Goal: Task Accomplishment & Management: Complete application form

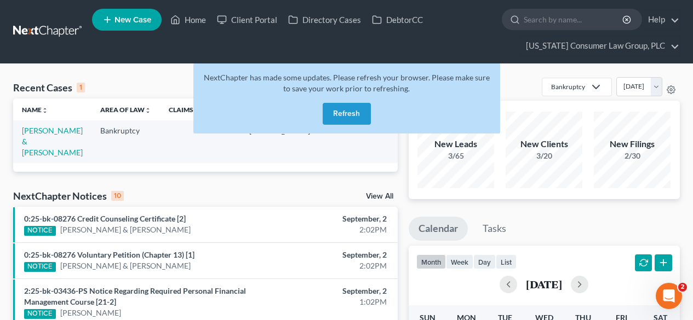
scroll to position [0, 87]
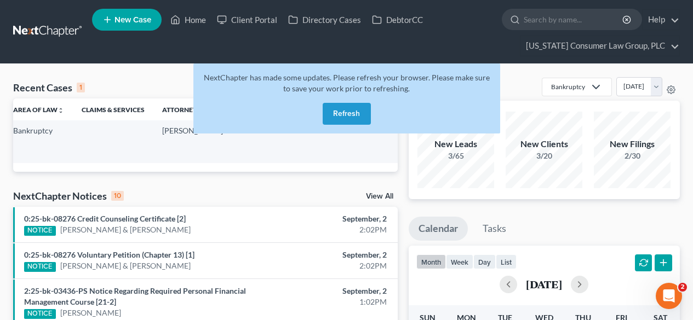
click at [344, 115] on button "Refresh" at bounding box center [347, 114] width 48 height 22
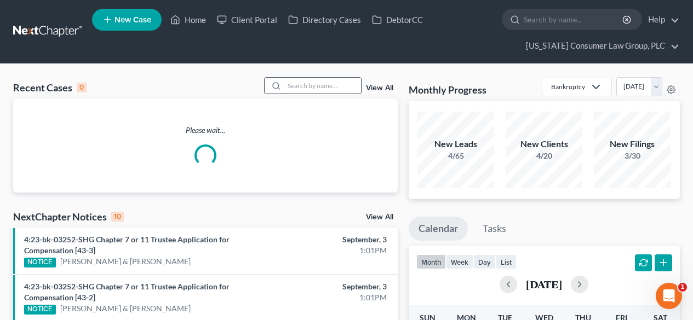
click at [319, 88] on input "search" at bounding box center [322, 86] width 77 height 16
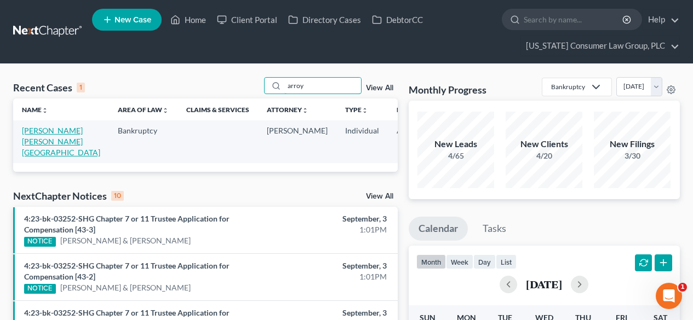
type input "arroy"
click at [38, 144] on link "[PERSON_NAME] [PERSON_NAME][GEOGRAPHIC_DATA]" at bounding box center [61, 141] width 78 height 31
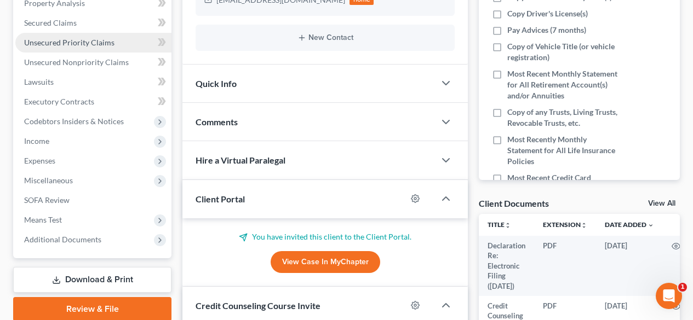
scroll to position [292, 0]
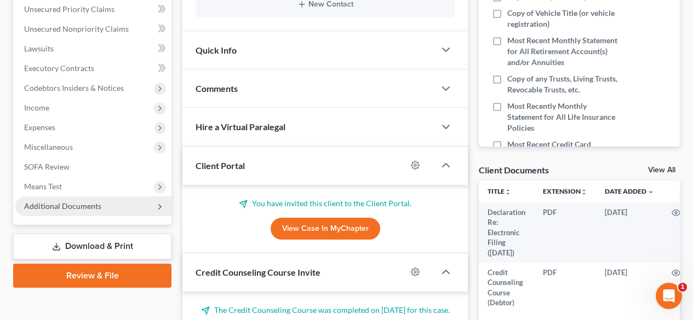
click at [56, 203] on span "Additional Documents" at bounding box center [62, 206] width 77 height 9
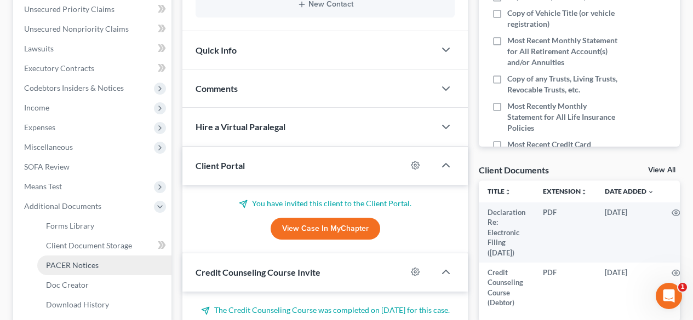
click at [62, 268] on span "PACER Notices" at bounding box center [72, 265] width 53 height 9
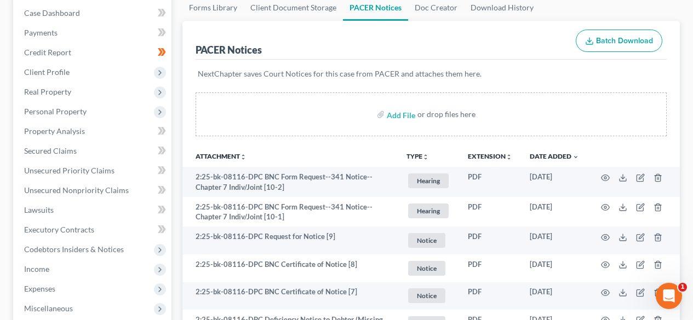
scroll to position [146, 0]
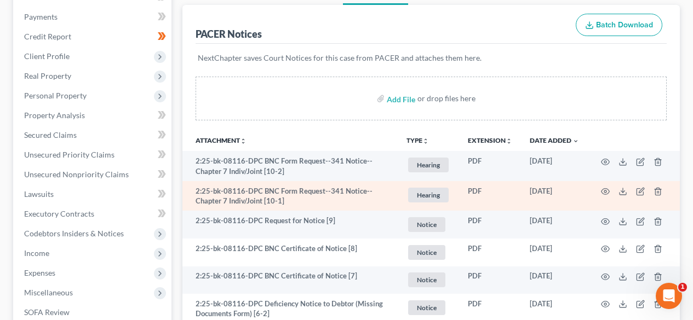
click at [600, 194] on td at bounding box center [634, 196] width 92 height 30
click at [605, 192] on icon "button" at bounding box center [605, 191] width 9 height 9
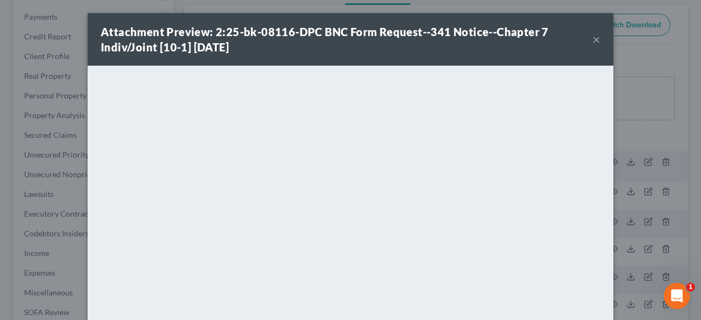
click at [593, 40] on button "×" at bounding box center [597, 39] width 8 height 13
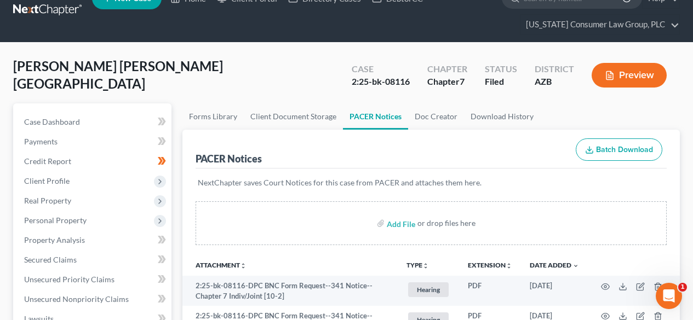
scroll to position [0, 0]
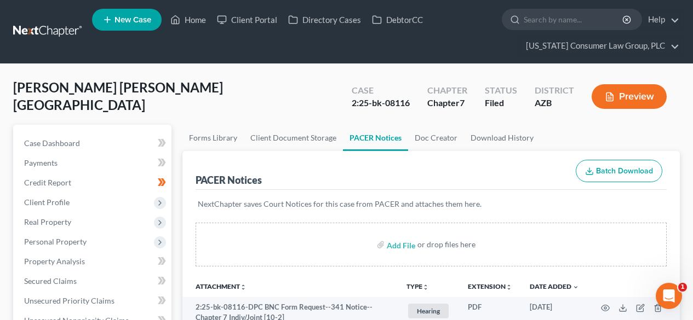
click at [56, 28] on link at bounding box center [48, 32] width 70 height 20
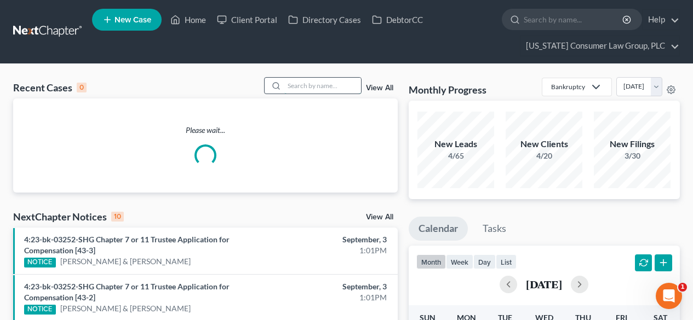
click at [317, 89] on input "search" at bounding box center [322, 86] width 77 height 16
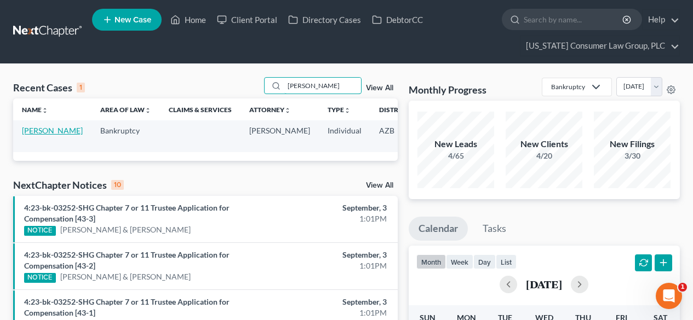
type input "strickland"
click at [27, 129] on link "[PERSON_NAME]" at bounding box center [52, 130] width 61 height 9
select select "1"
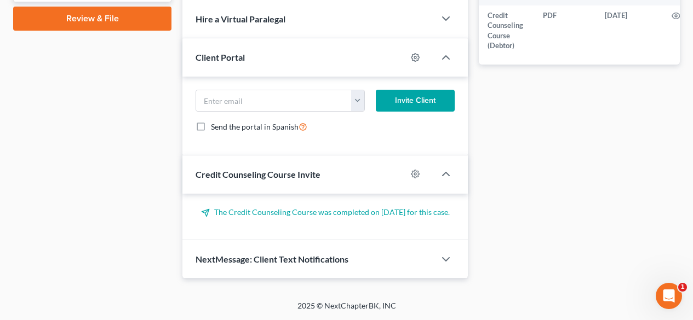
scroll to position [414, 0]
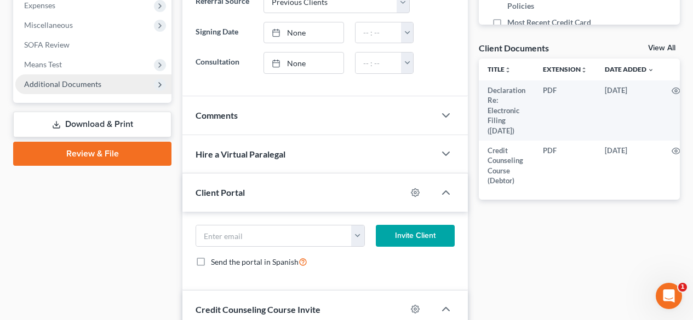
click at [71, 88] on span "Additional Documents" at bounding box center [62, 83] width 77 height 9
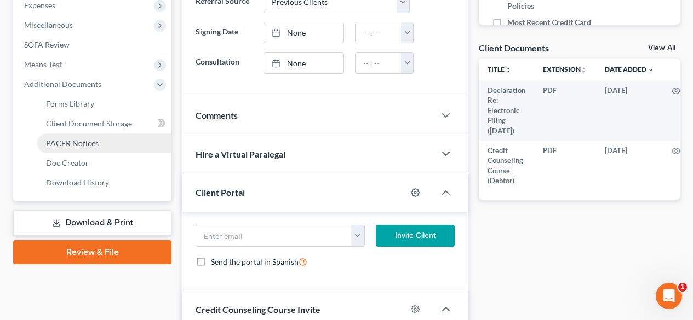
click at [65, 142] on span "PACER Notices" at bounding box center [72, 143] width 53 height 9
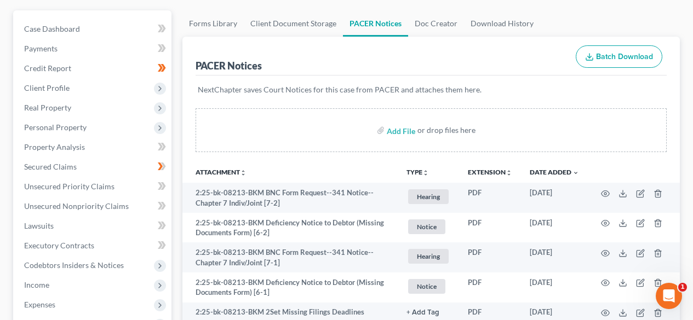
scroll to position [146, 0]
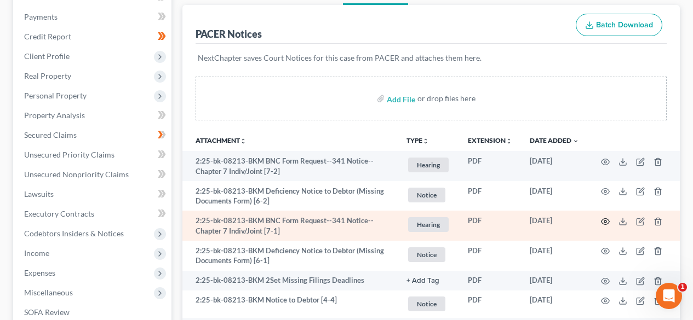
click at [607, 223] on icon "button" at bounding box center [605, 221] width 9 height 9
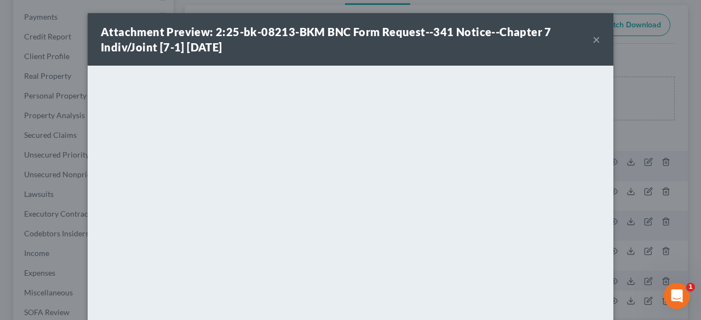
click at [593, 41] on button "×" at bounding box center [597, 39] width 8 height 13
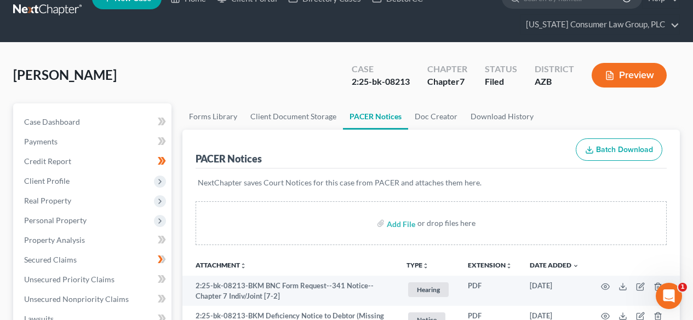
scroll to position [0, 0]
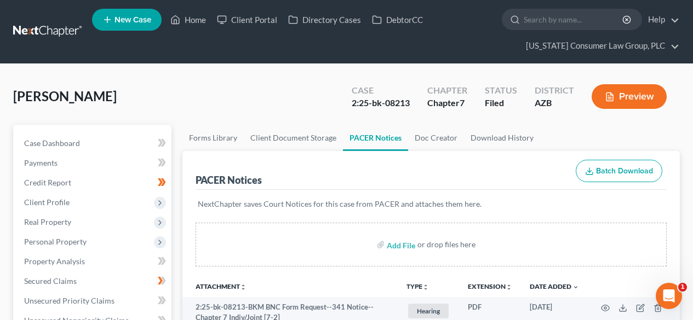
click at [50, 28] on link at bounding box center [48, 32] width 70 height 20
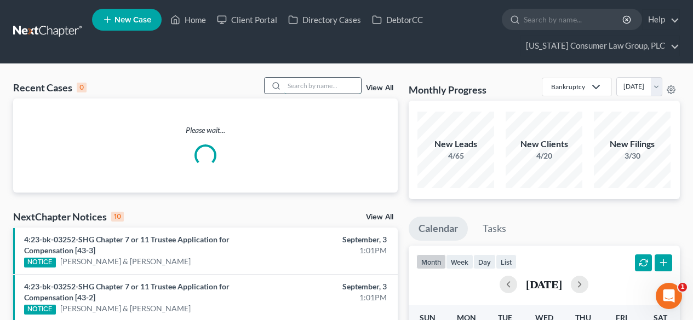
click at [323, 82] on input "search" at bounding box center [322, 86] width 77 height 16
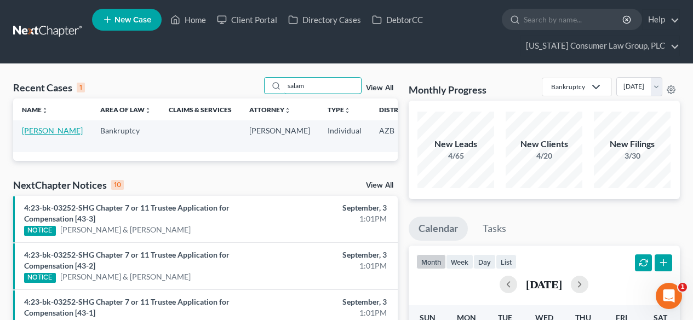
type input "salam"
click at [34, 131] on link "[PERSON_NAME]" at bounding box center [52, 130] width 61 height 9
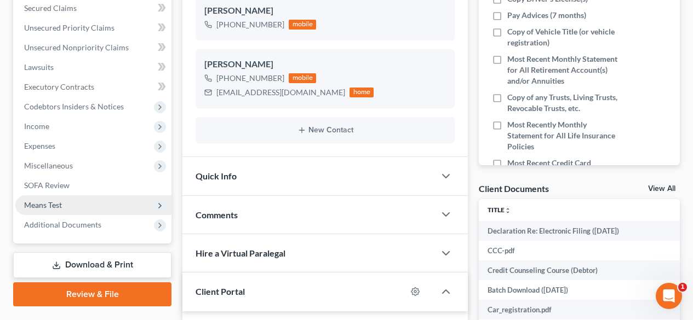
scroll to position [292, 0]
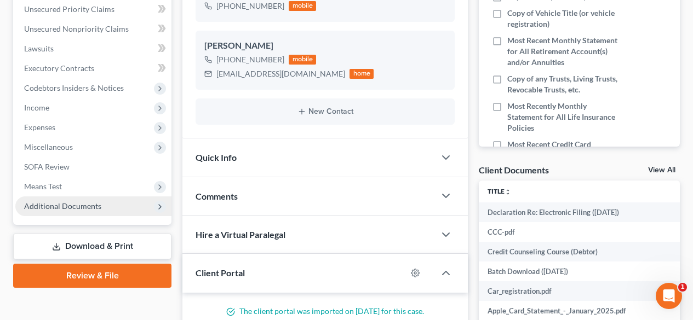
click at [56, 202] on span "Additional Documents" at bounding box center [62, 206] width 77 height 9
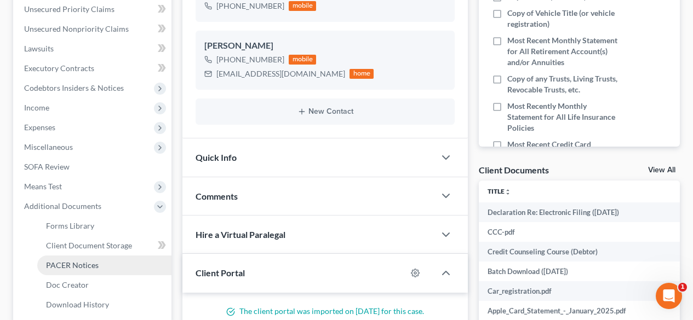
click at [87, 262] on span "PACER Notices" at bounding box center [72, 265] width 53 height 9
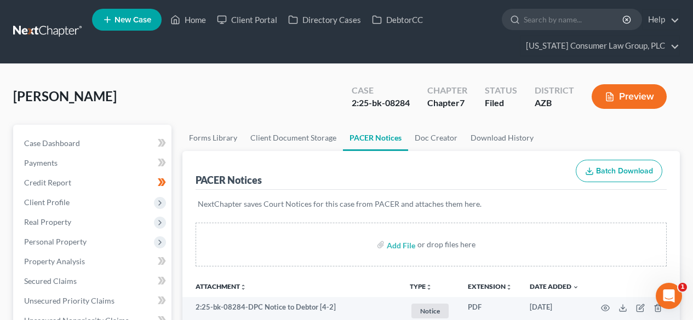
click at [25, 32] on link at bounding box center [48, 32] width 70 height 20
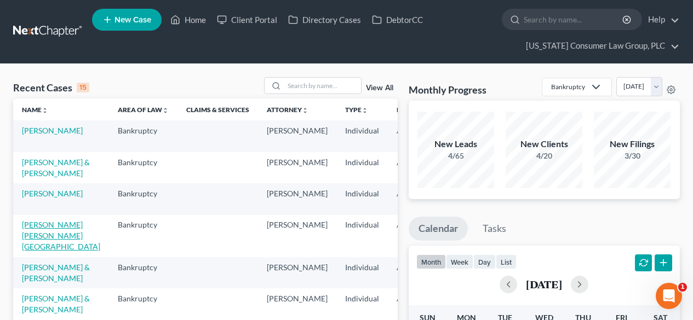
click at [41, 251] on link "[PERSON_NAME] [PERSON_NAME][GEOGRAPHIC_DATA]" at bounding box center [61, 235] width 78 height 31
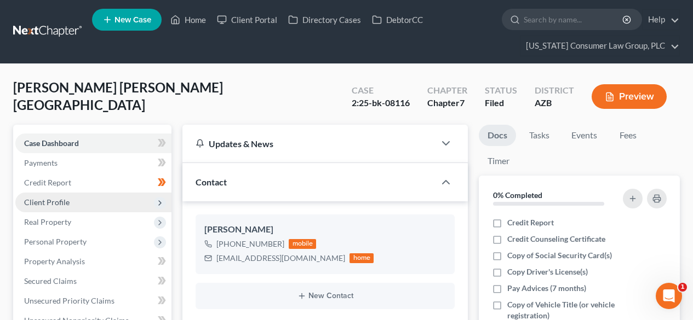
click at [63, 208] on span "Client Profile" at bounding box center [93, 203] width 156 height 20
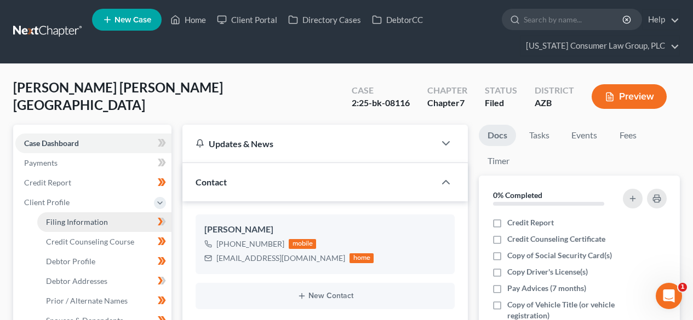
click at [67, 222] on span "Filing Information" at bounding box center [77, 221] width 62 height 9
select select "1"
select select "0"
select select "3"
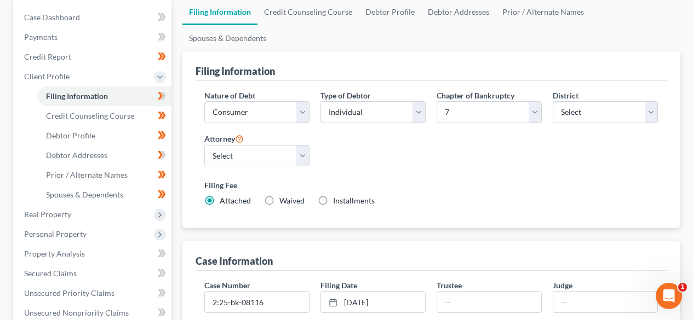
scroll to position [146, 0]
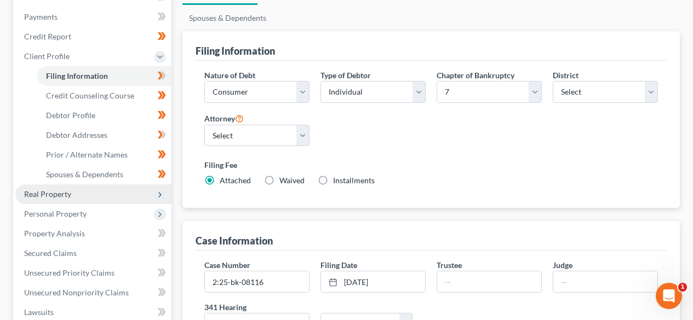
click at [58, 193] on span "Real Property" at bounding box center [47, 194] width 47 height 9
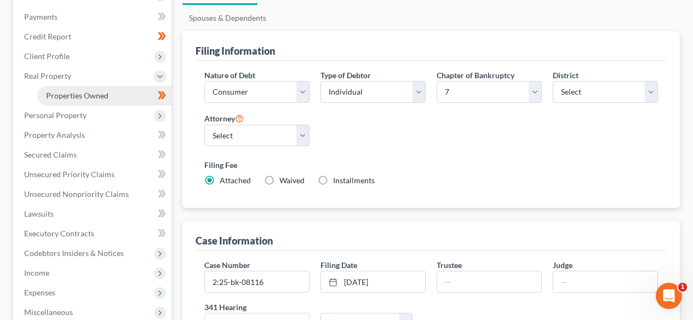
click at [104, 99] on span "Properties Owned" at bounding box center [77, 95] width 62 height 9
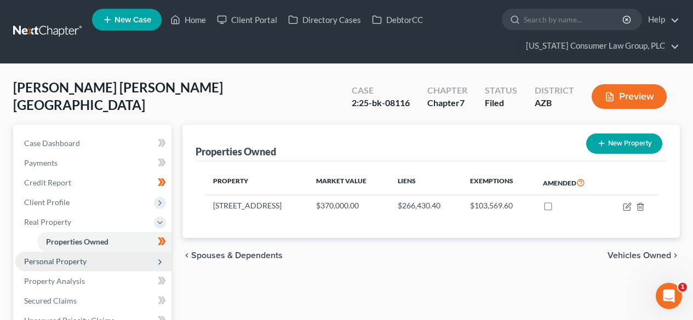
click at [75, 263] on span "Personal Property" at bounding box center [55, 261] width 62 height 9
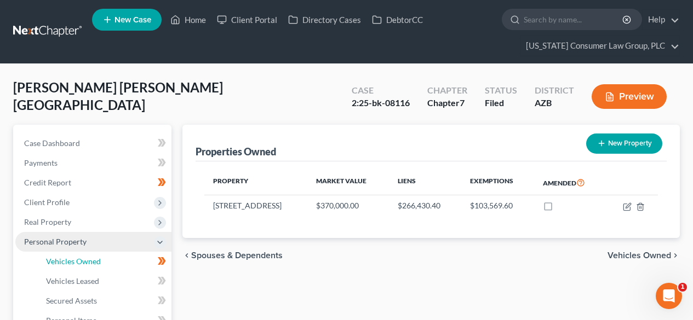
click at [75, 263] on span "Vehicles Owned" at bounding box center [73, 261] width 55 height 9
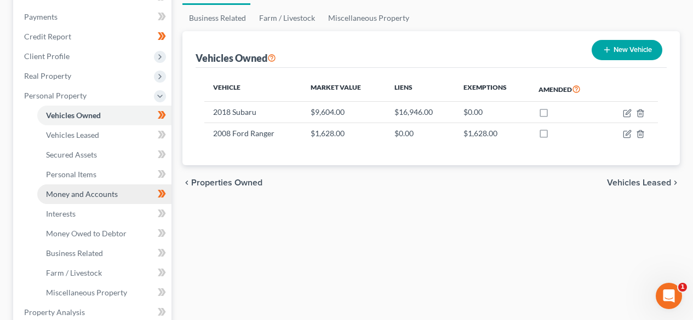
click at [88, 192] on span "Money and Accounts" at bounding box center [82, 194] width 72 height 9
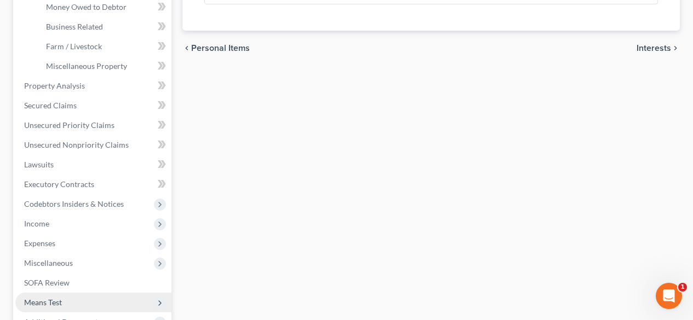
scroll to position [438, 0]
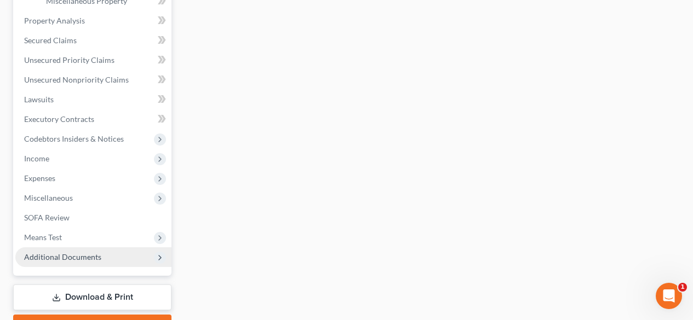
click at [49, 260] on span "Additional Documents" at bounding box center [62, 257] width 77 height 9
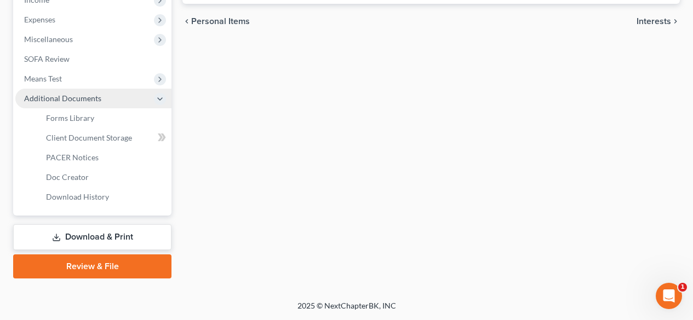
scroll to position [400, 0]
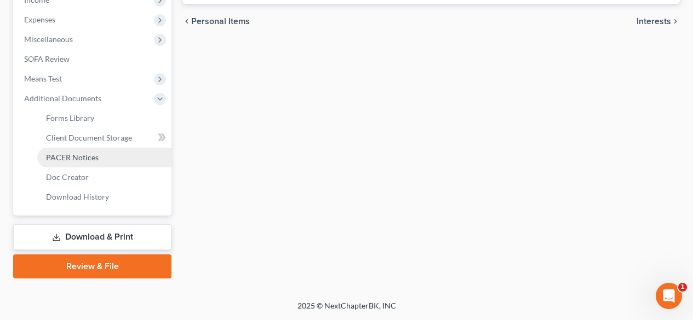
click at [77, 153] on span "PACER Notices" at bounding box center [72, 157] width 53 height 9
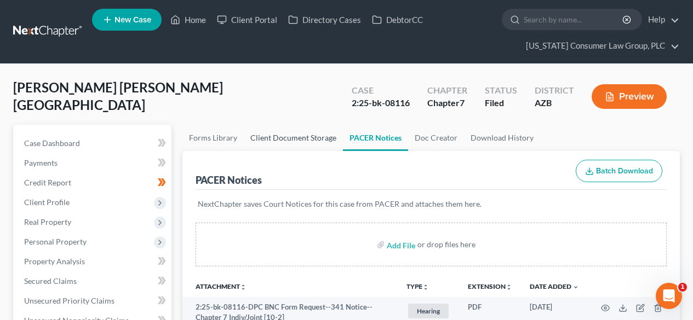
scroll to position [146, 0]
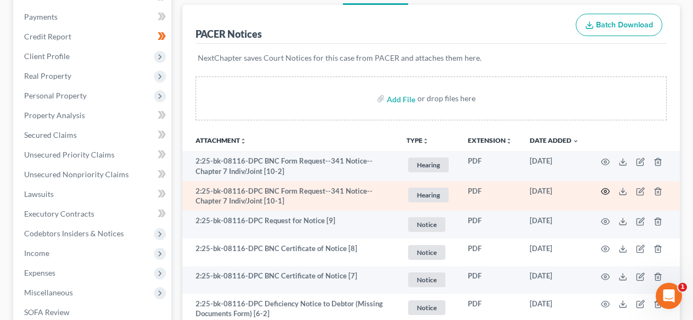
click at [602, 193] on icon "button" at bounding box center [606, 192] width 8 height 6
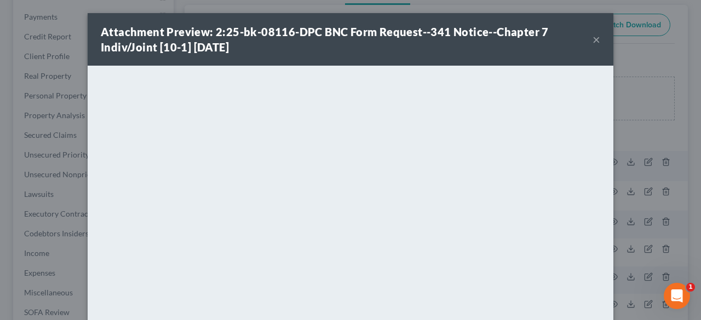
click at [593, 38] on button "×" at bounding box center [597, 39] width 8 height 13
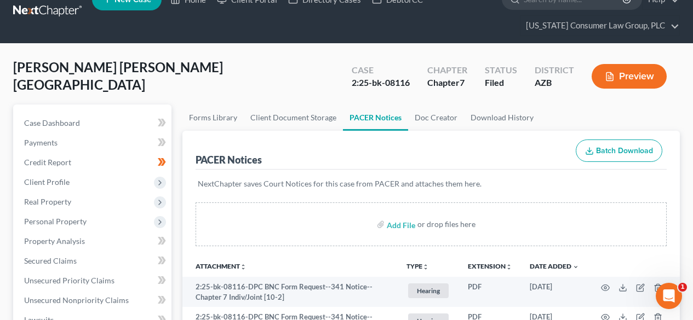
scroll to position [0, 0]
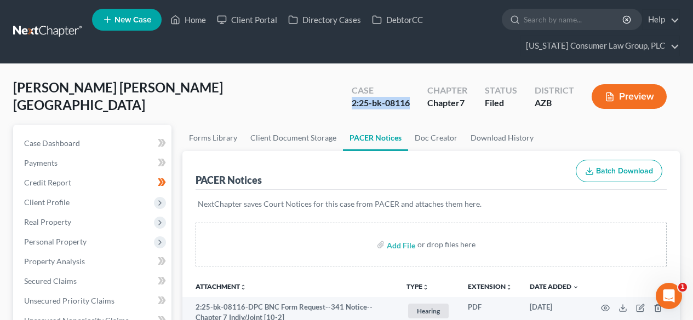
drag, startPoint x: 415, startPoint y: 104, endPoint x: 353, endPoint y: 102, distance: 62.5
click at [353, 102] on div "Case 2:25-bk-08116" at bounding box center [381, 98] width 76 height 32
copy div "2:25-bk-08116"
